Goal: Task Accomplishment & Management: Use online tool/utility

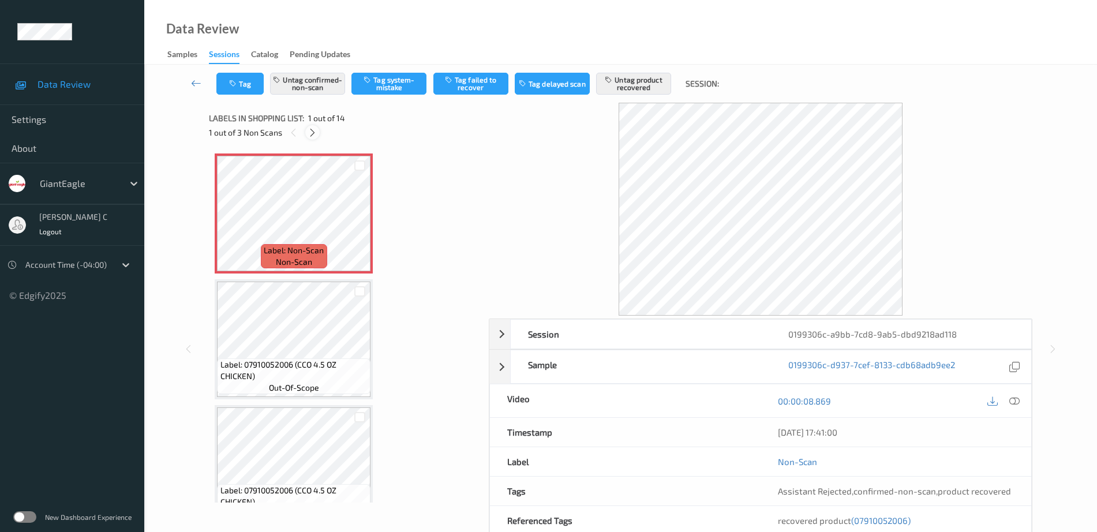
click at [312, 133] on icon at bounding box center [313, 133] width 10 height 10
click at [1016, 399] on icon at bounding box center [1015, 402] width 10 height 10
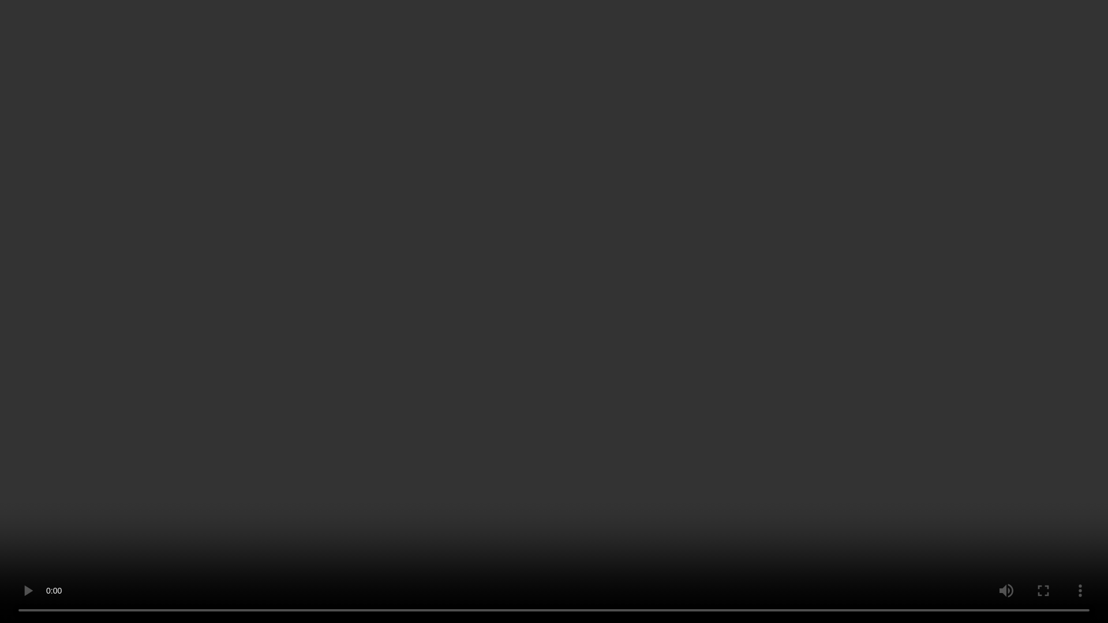
click at [1075, 507] on video at bounding box center [554, 311] width 1108 height 623
click at [1069, 507] on video at bounding box center [554, 311] width 1108 height 623
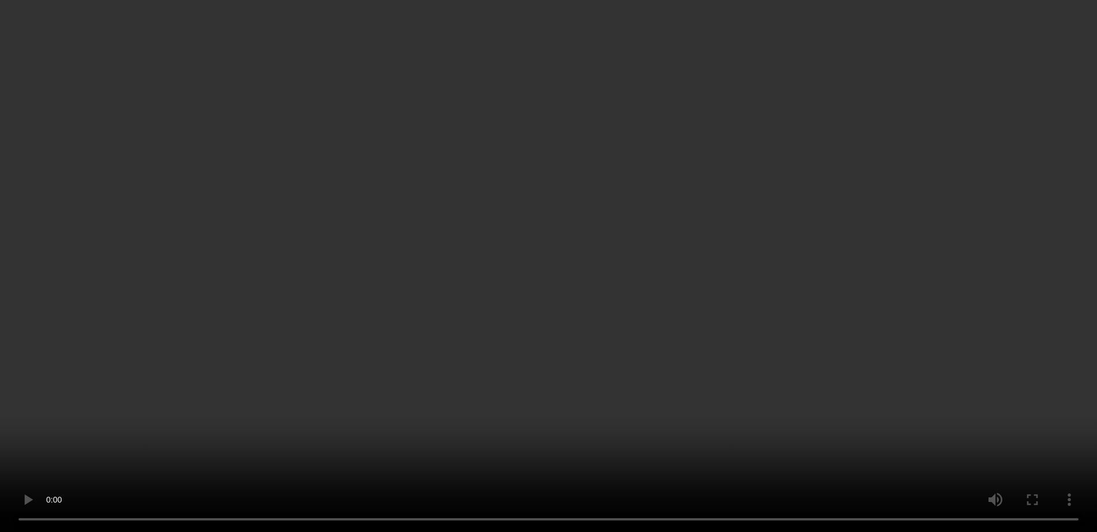
scroll to position [433, 0]
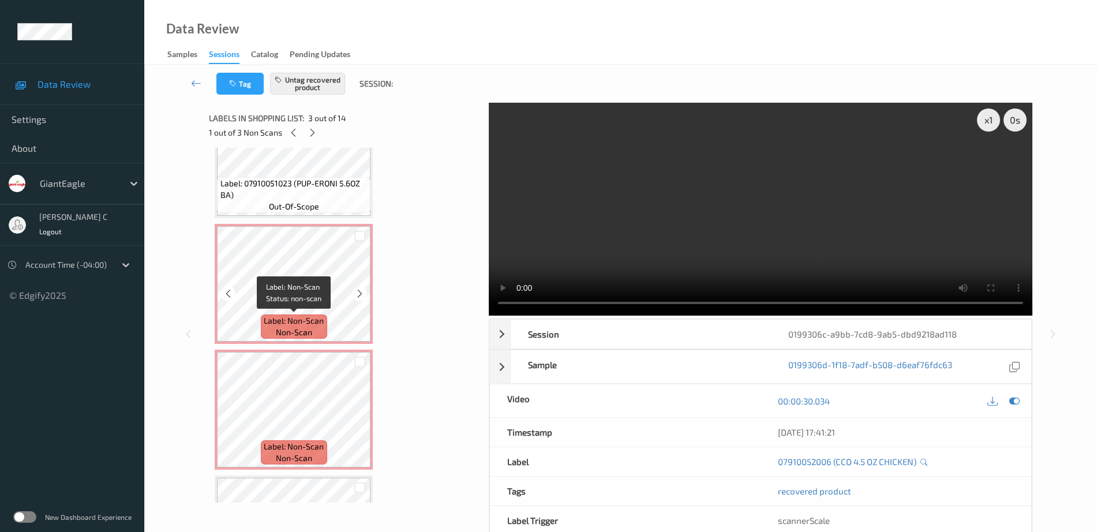
click at [308, 331] on span "non-scan" at bounding box center [294, 333] width 36 height 12
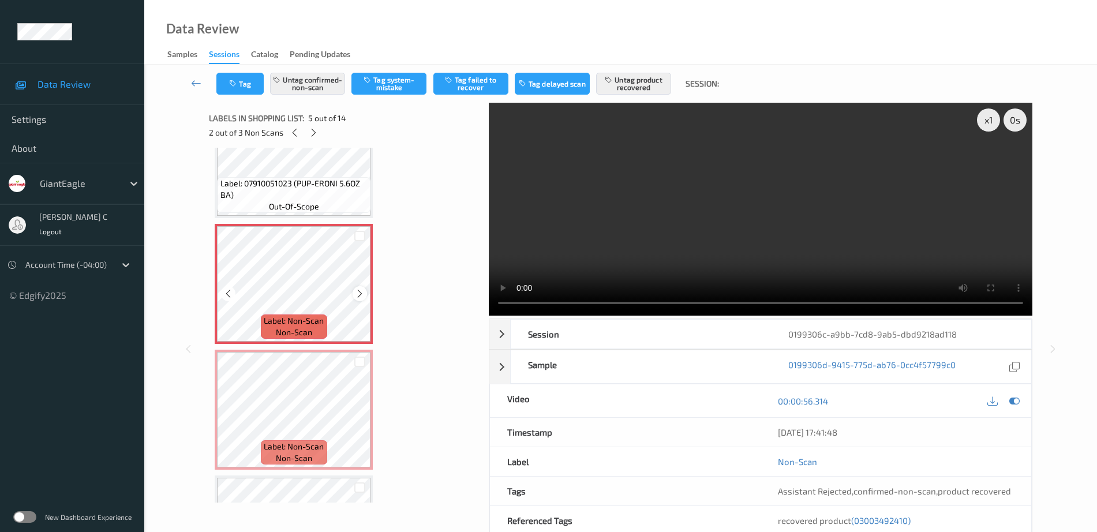
click at [358, 297] on icon at bounding box center [360, 294] width 10 height 10
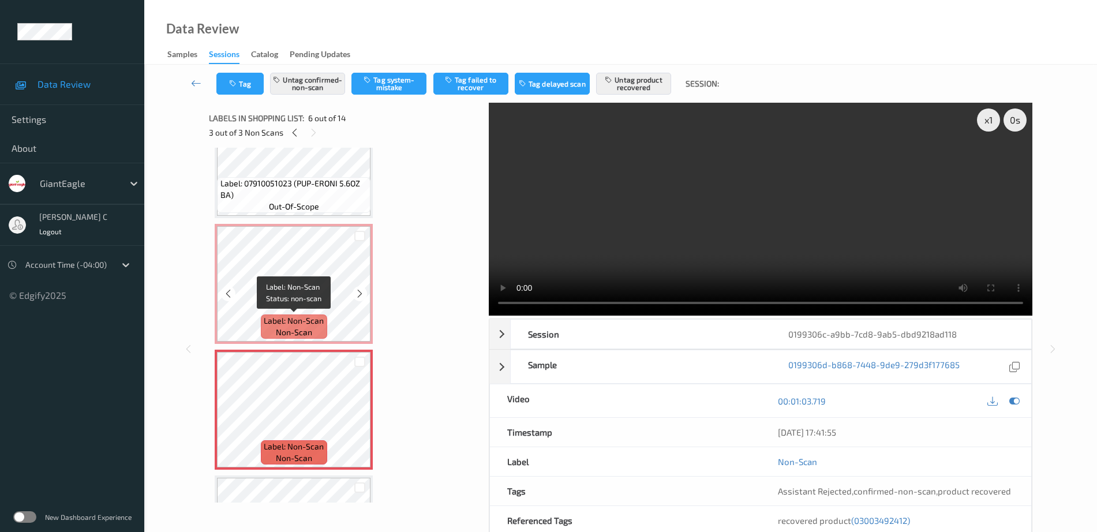
click at [289, 315] on div "Label: Non-Scan non-scan" at bounding box center [294, 327] width 66 height 24
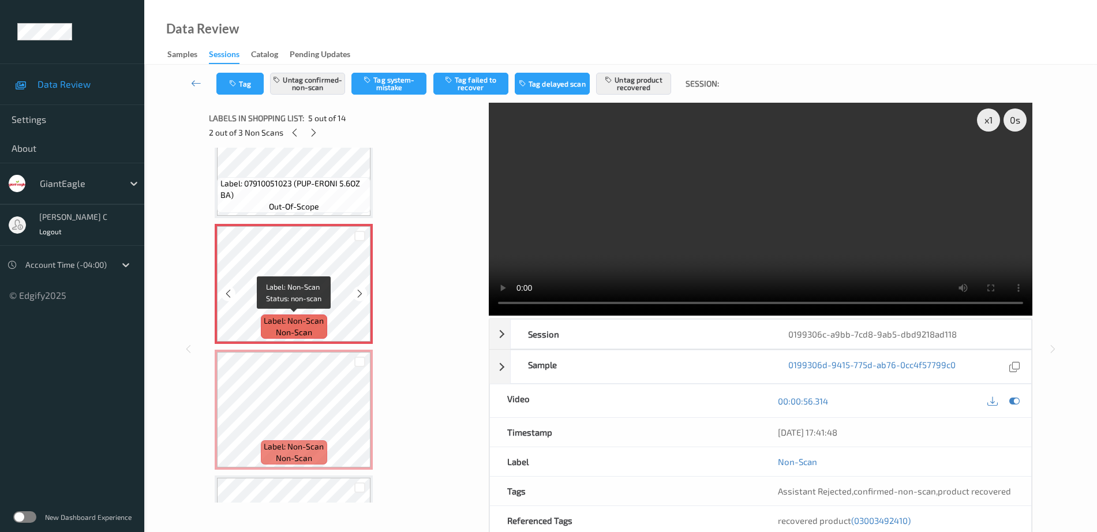
scroll to position [577, 0]
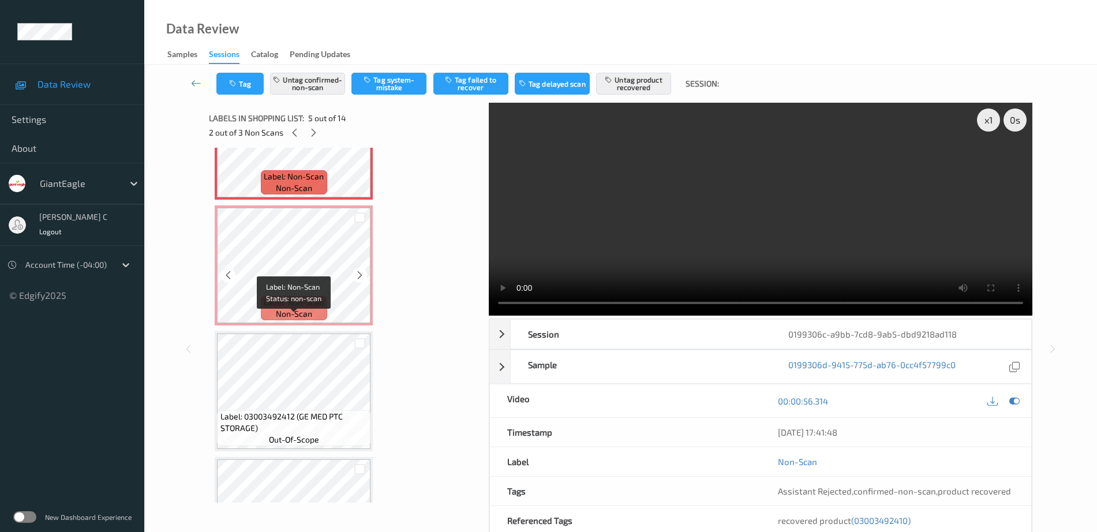
click at [289, 314] on span "non-scan" at bounding box center [294, 314] width 36 height 12
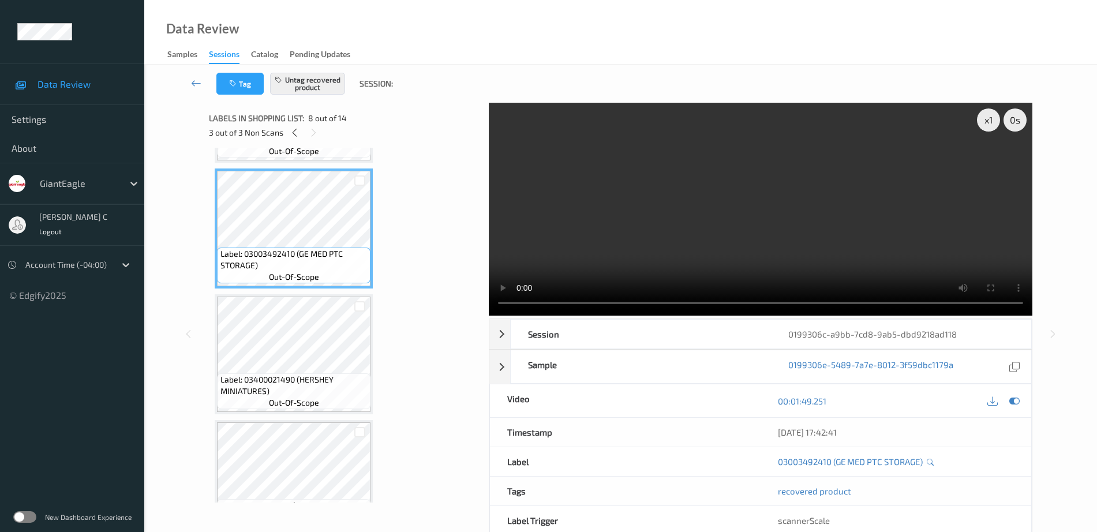
scroll to position [1010, 0]
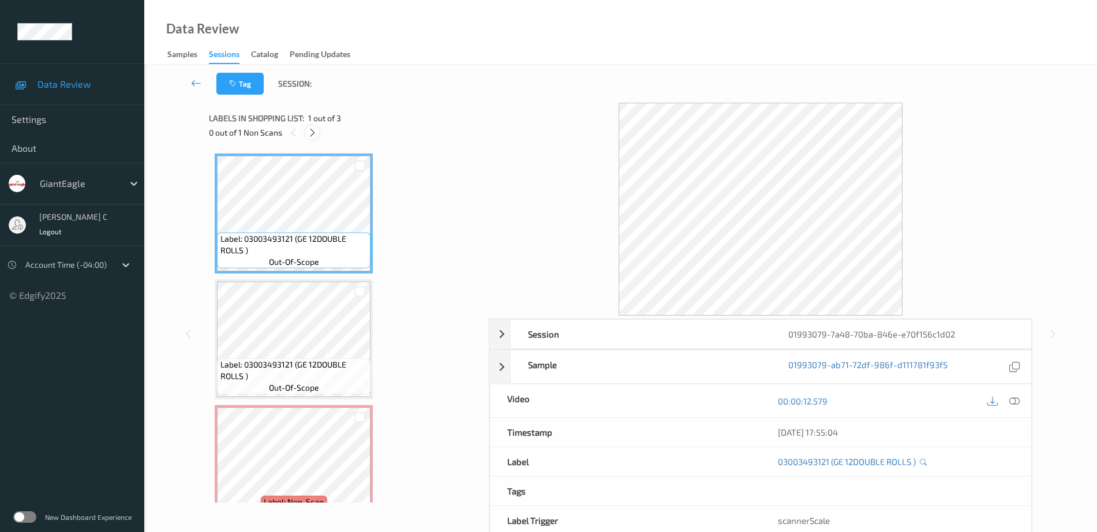
click at [312, 131] on icon at bounding box center [313, 133] width 10 height 10
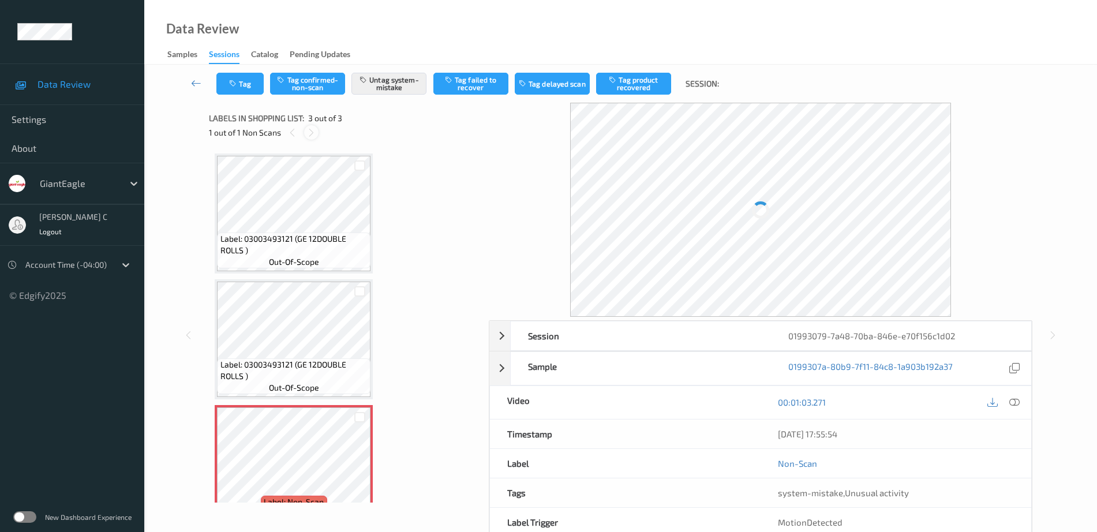
scroll to position [28, 0]
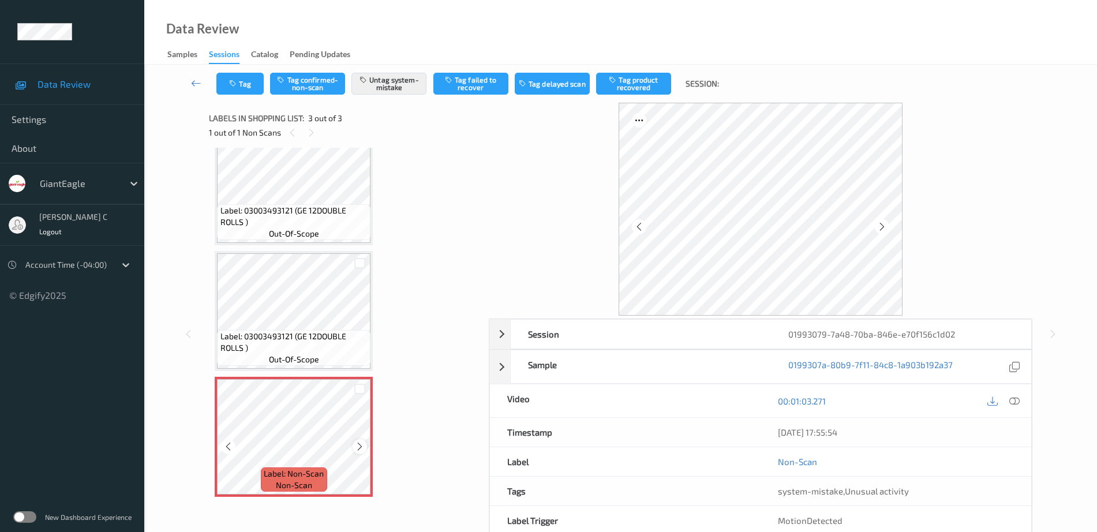
click at [364, 447] on icon at bounding box center [360, 447] width 10 height 10
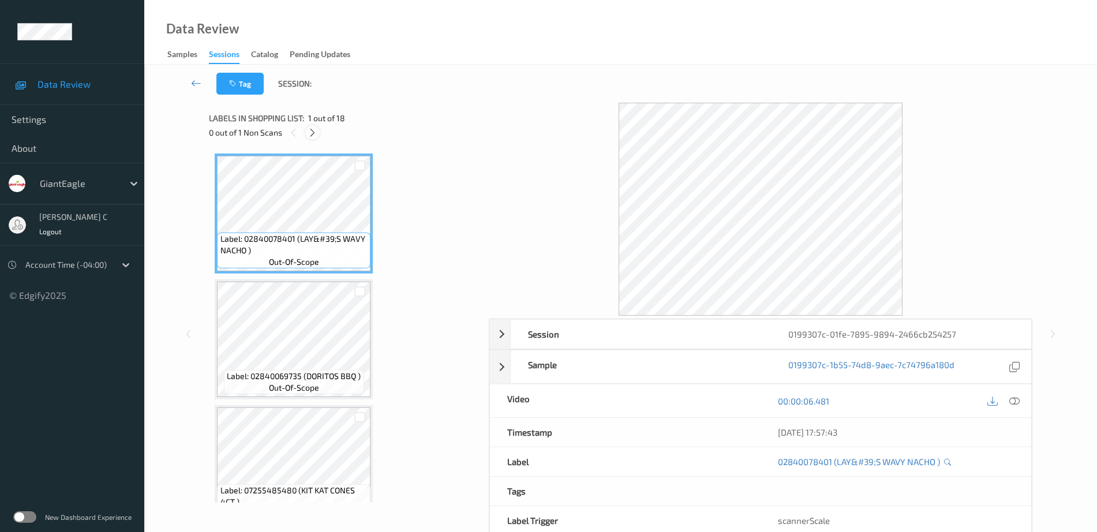
click at [315, 136] on icon at bounding box center [313, 133] width 10 height 10
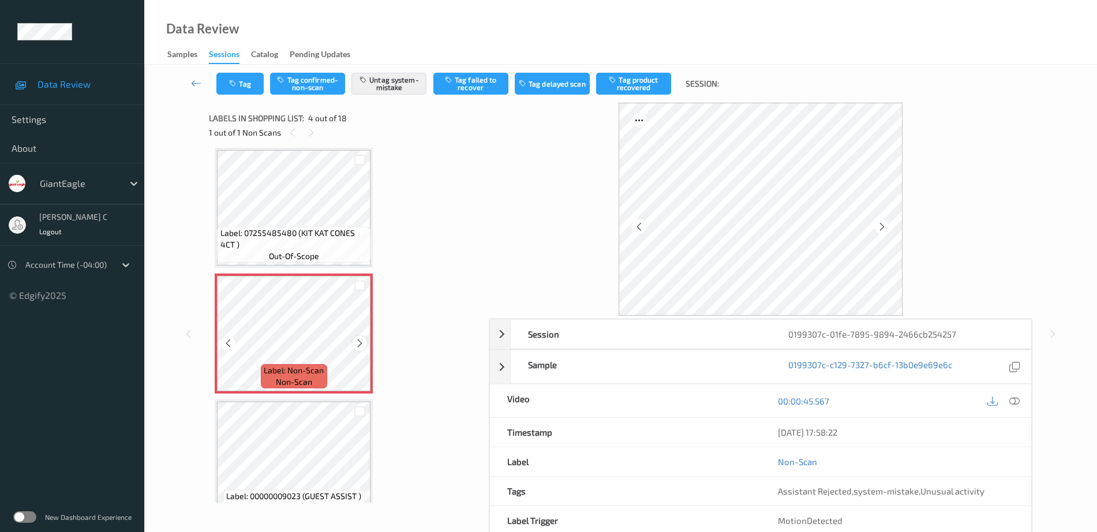
click at [356, 343] on icon at bounding box center [360, 343] width 10 height 10
click at [296, 229] on span "Label: 07255485480 (KIT KAT CONES 4CT )" at bounding box center [295, 238] width 148 height 23
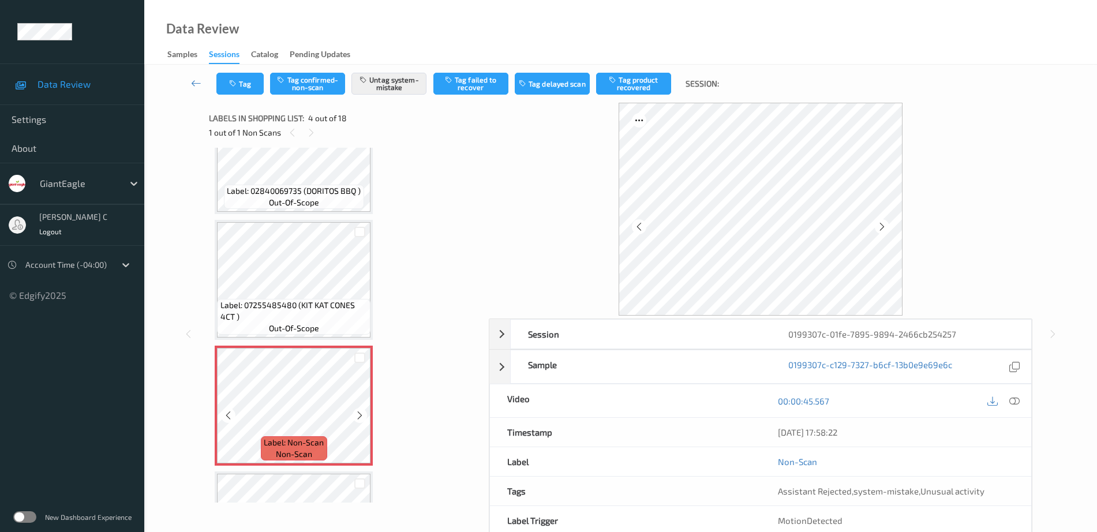
scroll to position [113, 0]
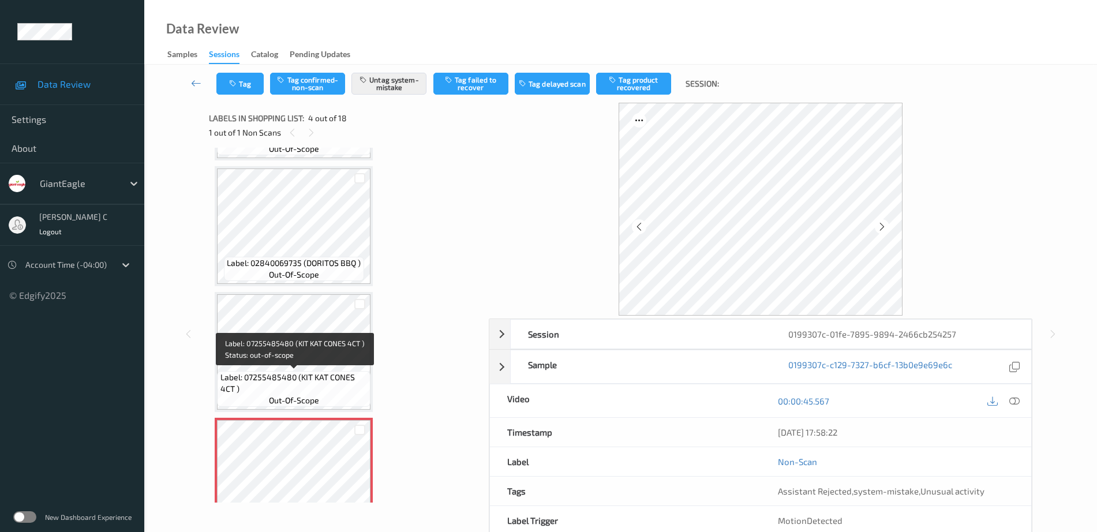
click at [297, 257] on span "Label: 02840069735 (DORITOS BBQ )" at bounding box center [294, 263] width 134 height 12
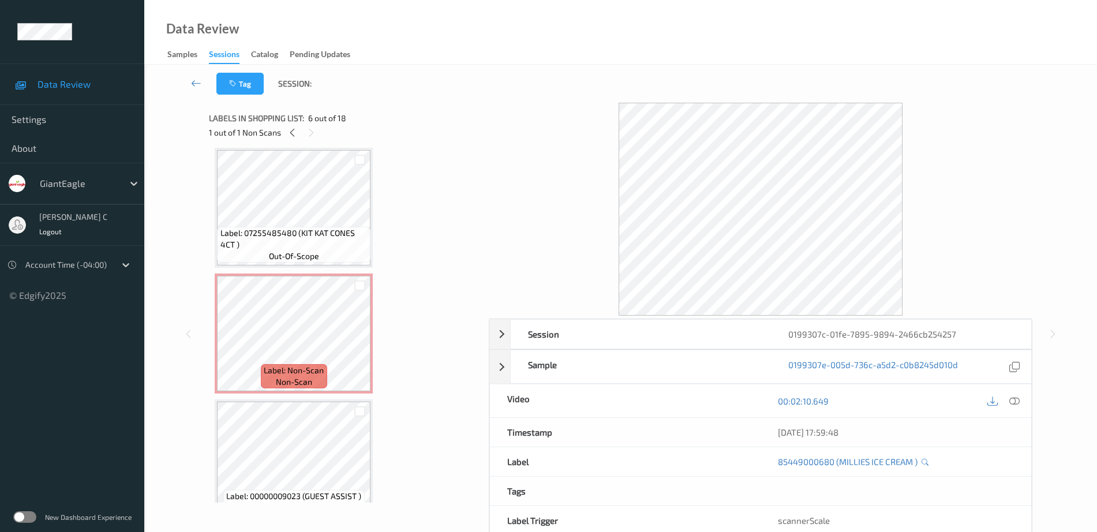
scroll to position [185, 0]
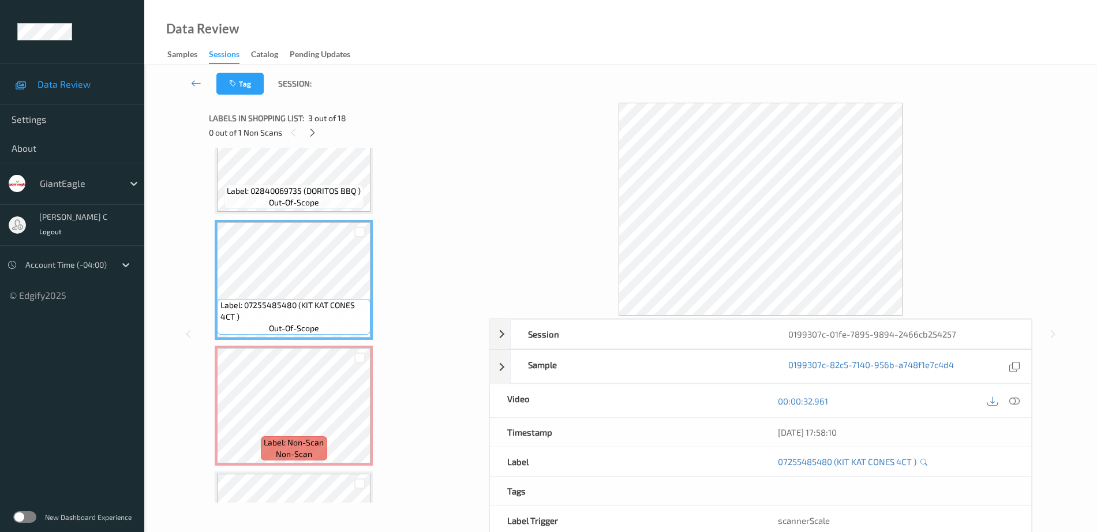
click at [1015, 399] on icon at bounding box center [1015, 401] width 10 height 10
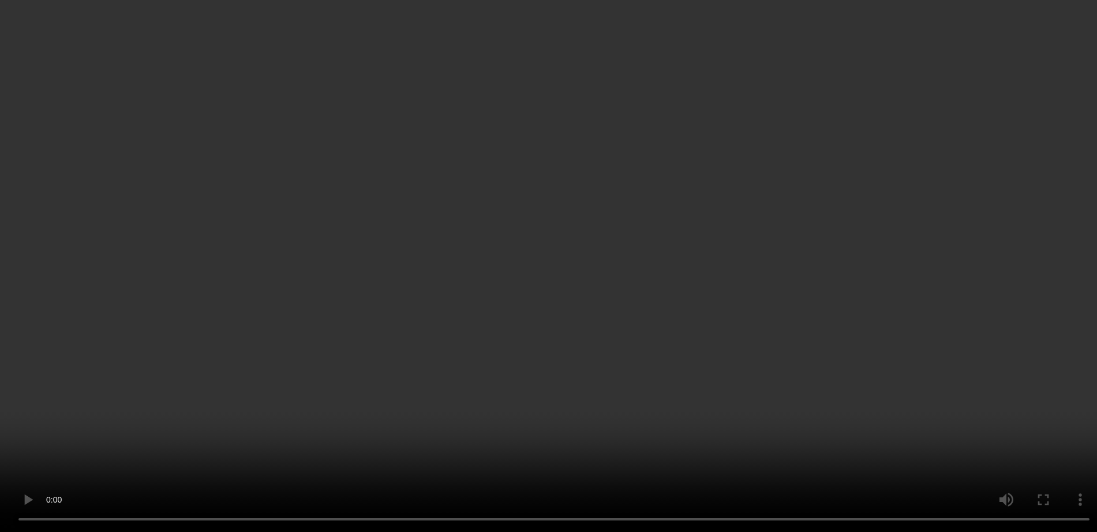
scroll to position [474, 0]
